Goal: Task Accomplishment & Management: Use online tool/utility

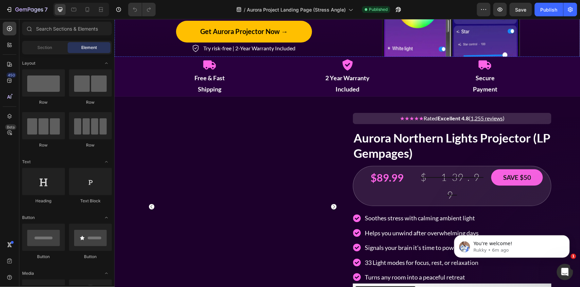
scroll to position [999, 0]
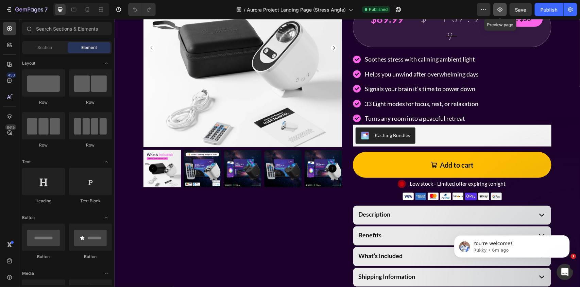
click at [502, 7] on icon "button" at bounding box center [500, 9] width 7 height 7
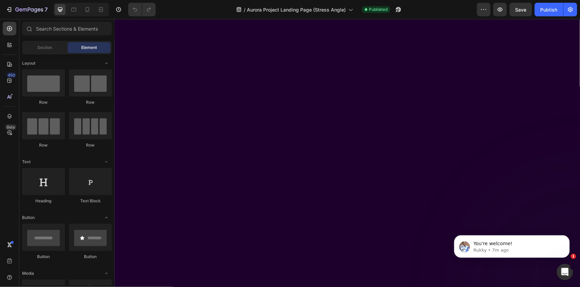
scroll to position [0, 0]
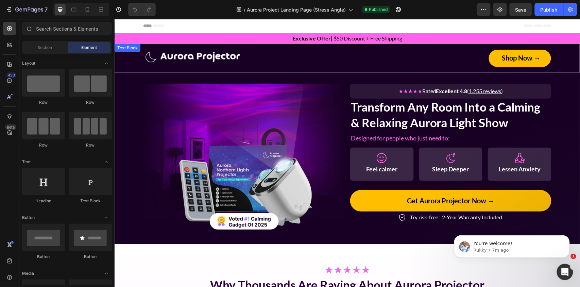
click at [164, 37] on p "Exclusive Offer | $50 Discount + Free Shipping" at bounding box center [347, 38] width 465 height 10
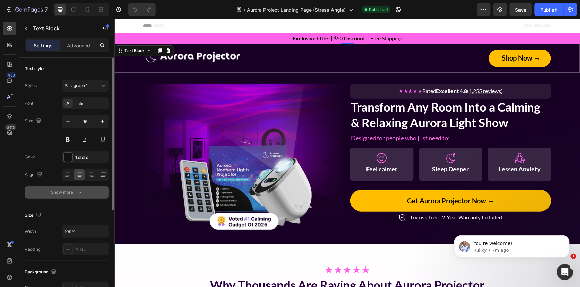
click at [61, 193] on div "Show more" at bounding box center [67, 192] width 32 height 7
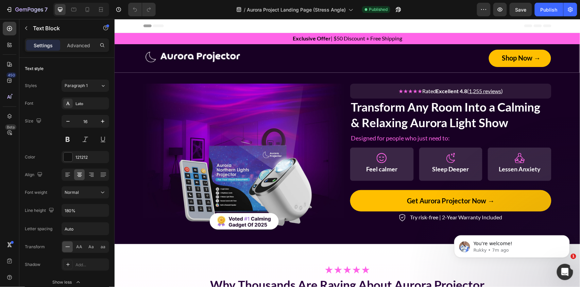
click at [122, 34] on p "Exclusive Offer | $50 Discount + Free Shipping" at bounding box center [347, 38] width 465 height 10
click at [122, 39] on p "Exclusive Offer | $50 Discount + Free Shipping" at bounding box center [347, 38] width 465 height 10
click at [119, 53] on div "Image Shop Now → Button Row" at bounding box center [346, 57] width 465 height 17
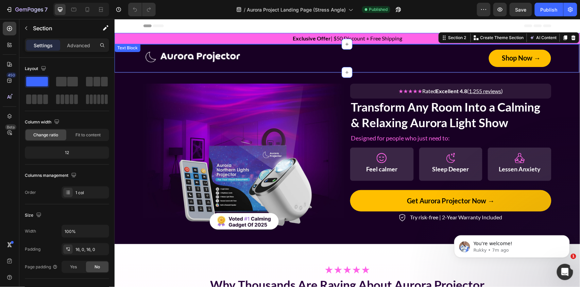
click at [148, 40] on p "Exclusive Offer | $50 Discount + Free Shipping" at bounding box center [347, 38] width 465 height 10
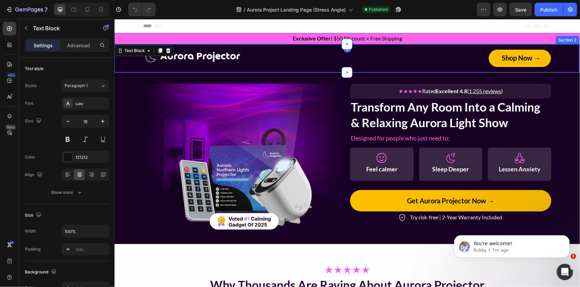
click at [129, 64] on div "Image Shop Now → Button Row" at bounding box center [346, 57] width 465 height 17
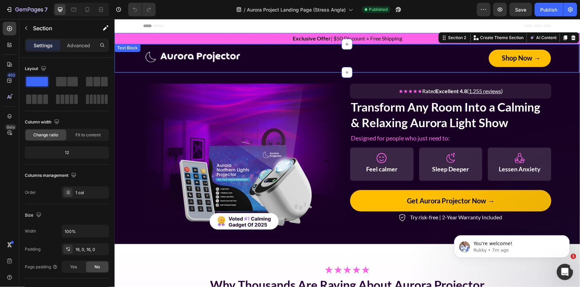
click at [134, 39] on p "Exclusive Offer | $50 Discount + Free Shipping" at bounding box center [347, 38] width 465 height 10
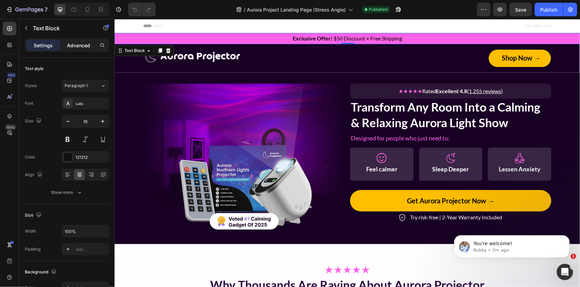
click at [79, 43] on p "Advanced" at bounding box center [78, 45] width 23 height 7
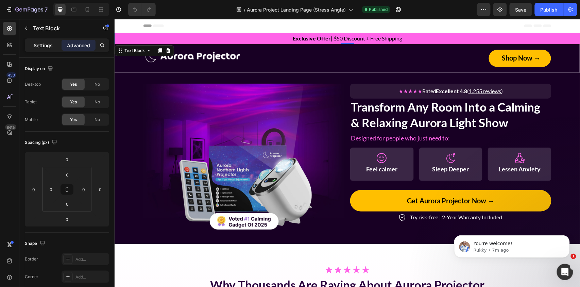
click at [46, 44] on p "Settings" at bounding box center [43, 45] width 19 height 7
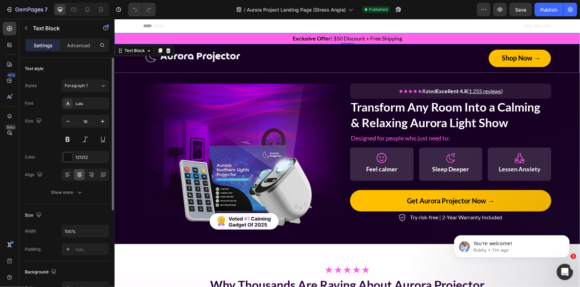
click at [77, 185] on div "Font Lato Size 16 Color 121212 Align Show more" at bounding box center [67, 147] width 84 height 101
click at [71, 194] on div "Show more" at bounding box center [67, 192] width 32 height 7
